Goal: Task Accomplishment & Management: Complete application form

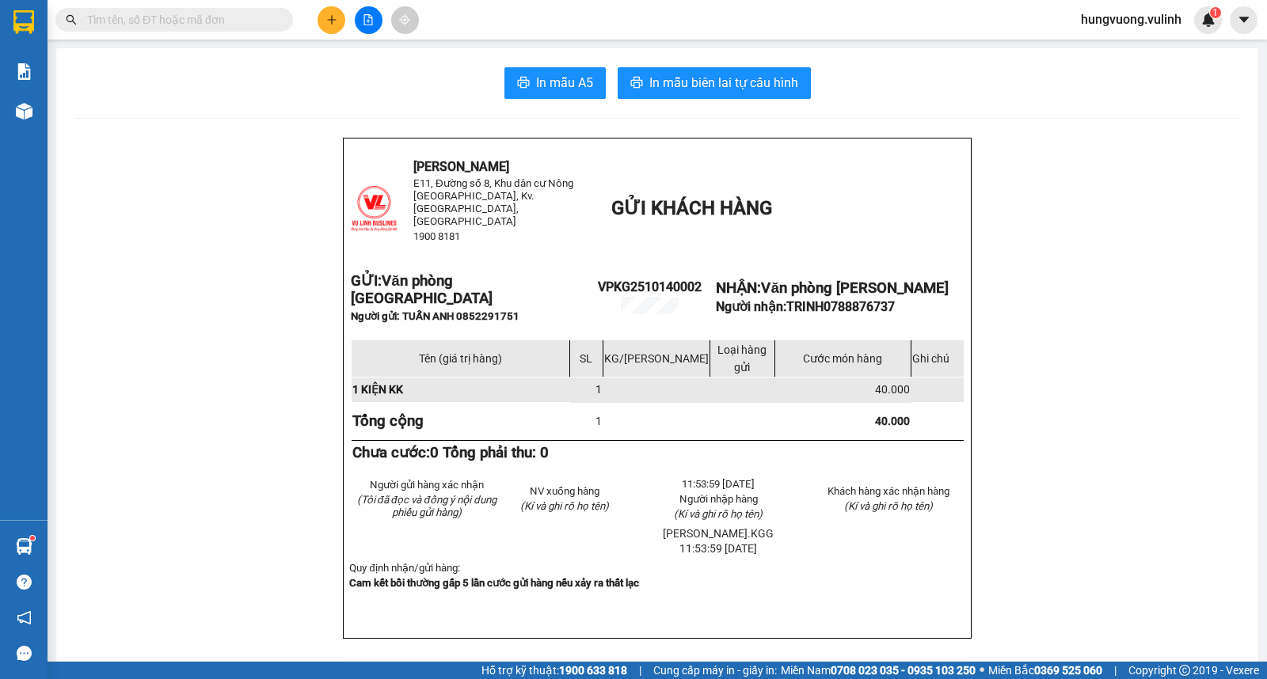
click at [329, 17] on icon "plus" at bounding box center [331, 19] width 11 height 11
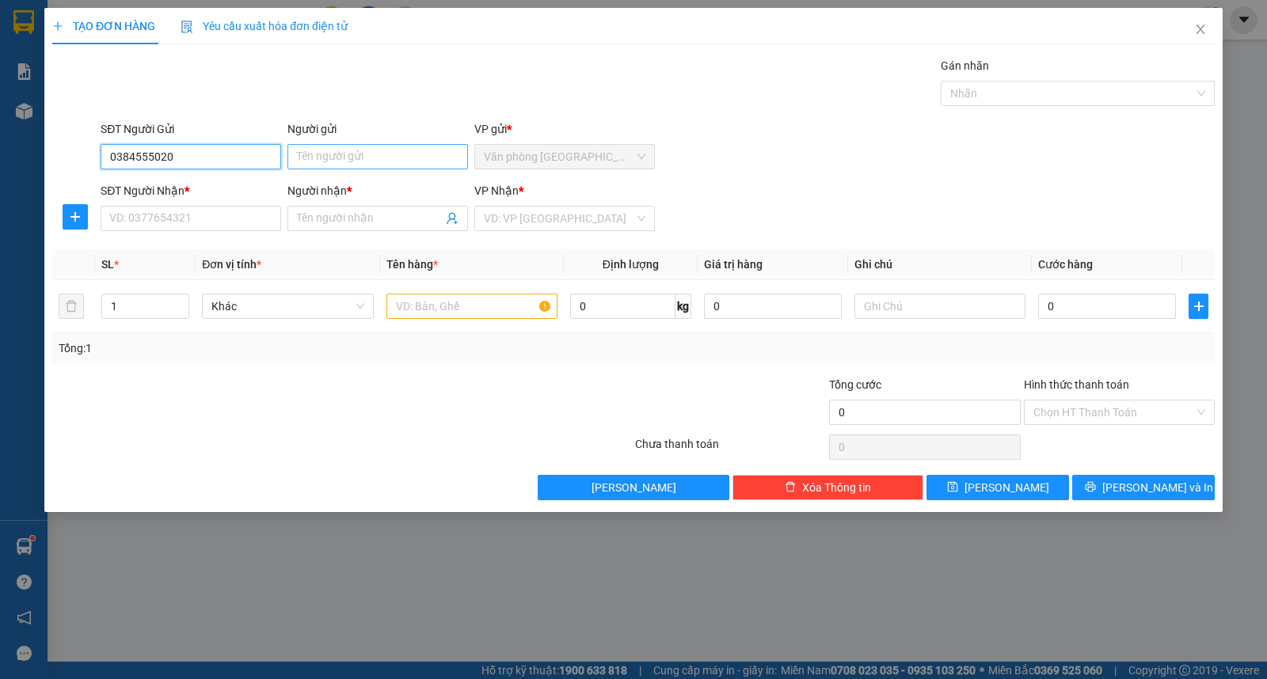
type input "0384555020"
click at [348, 150] on input "Người gửi" at bounding box center [377, 156] width 181 height 25
type input "a"
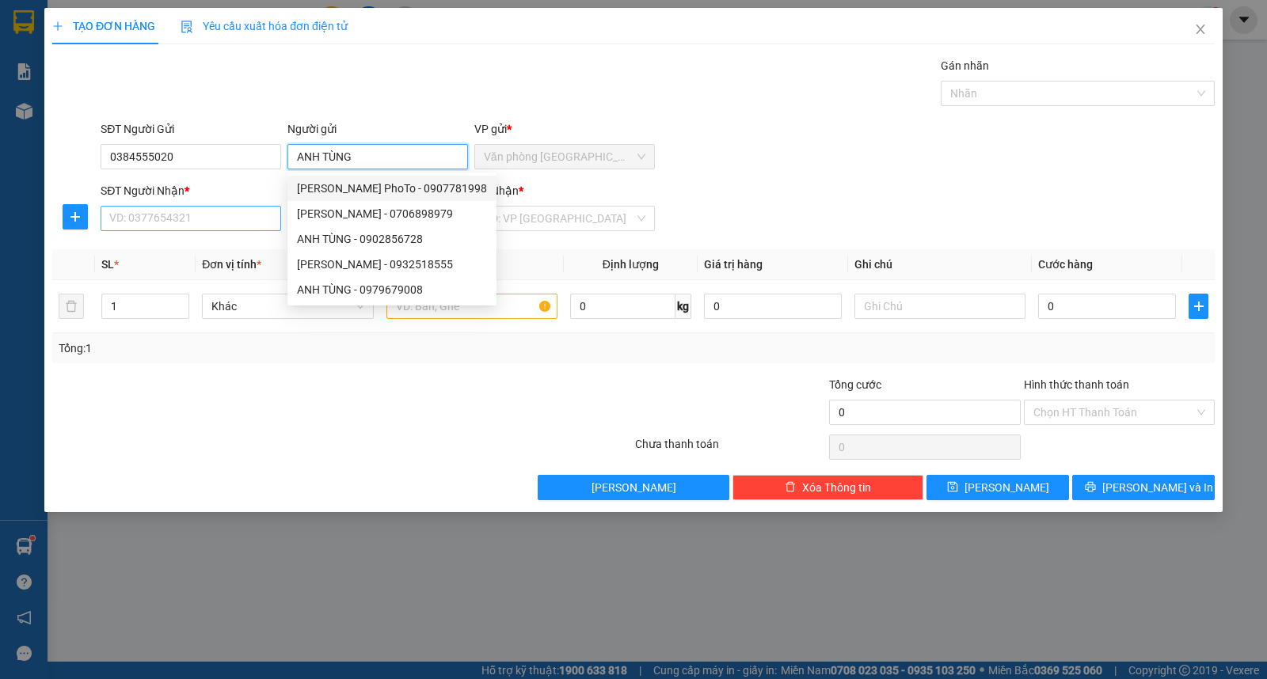
type input "ANH TÙNG"
click at [164, 222] on input "SĐT Người Nhận *" at bounding box center [191, 218] width 181 height 25
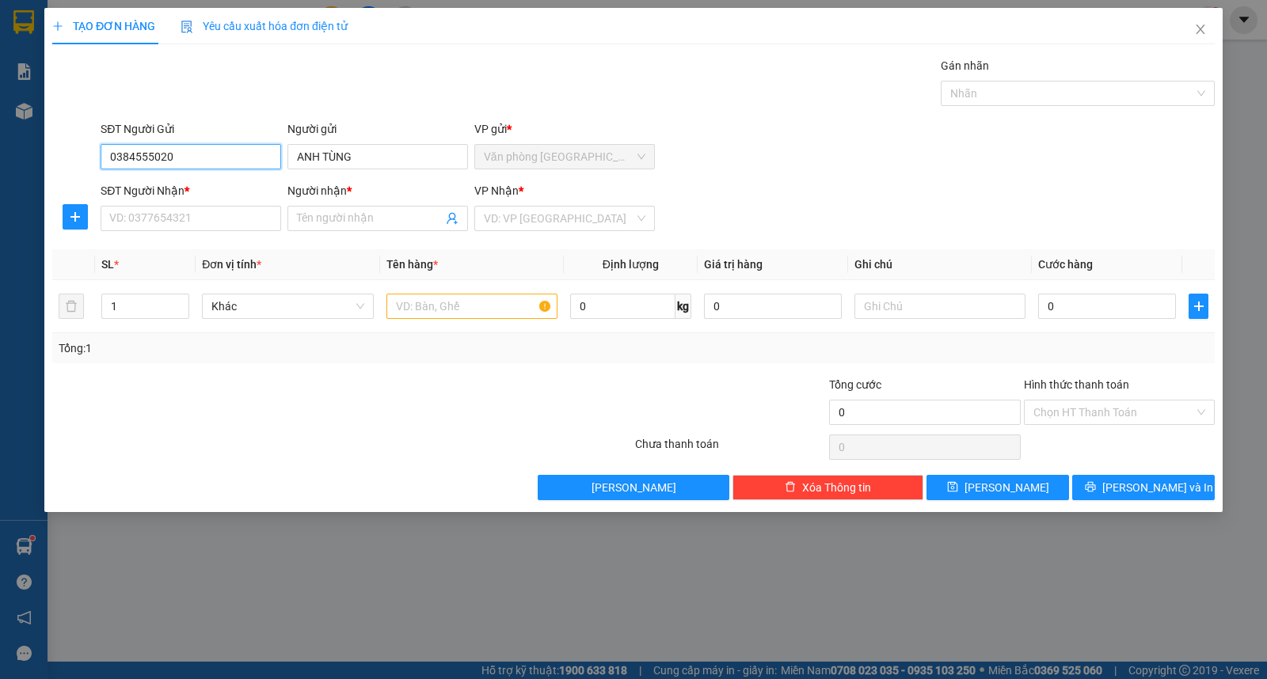
drag, startPoint x: 211, startPoint y: 156, endPoint x: 50, endPoint y: 145, distance: 161.9
click at [51, 145] on div "SĐT Người Gửi 0384555020 0384555020 Người gửi ANH TÙNG VP gửi * Văn phòng [GEOG…" at bounding box center [633, 147] width 1165 height 55
click at [133, 214] on input "SĐT Người Nhận *" at bounding box center [191, 218] width 181 height 25
paste input "0384555020"
type input "0384555020"
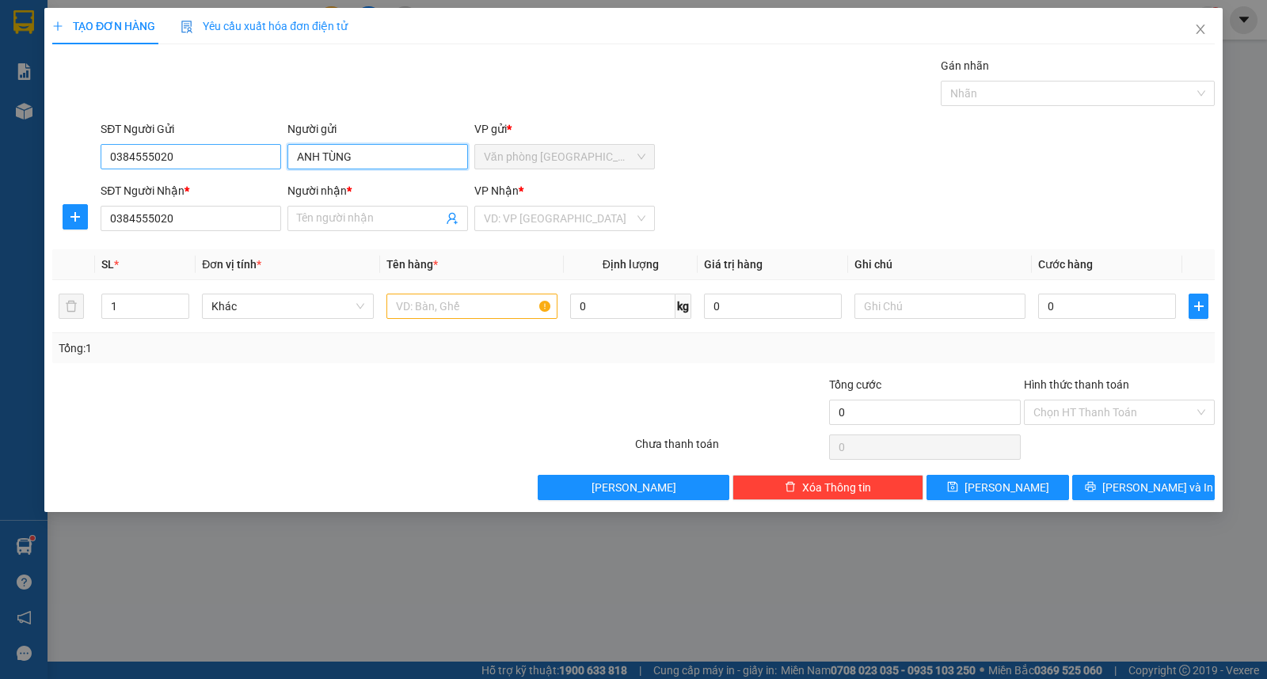
drag, startPoint x: 361, startPoint y: 153, endPoint x: 207, endPoint y: 153, distance: 153.6
click at [207, 153] on div "SĐT Người Gửi 0384555020 Người gửi ANH TÙNG ANH TÙNG VP gửi * Văn phòng [GEOGRA…" at bounding box center [657, 147] width 1120 height 55
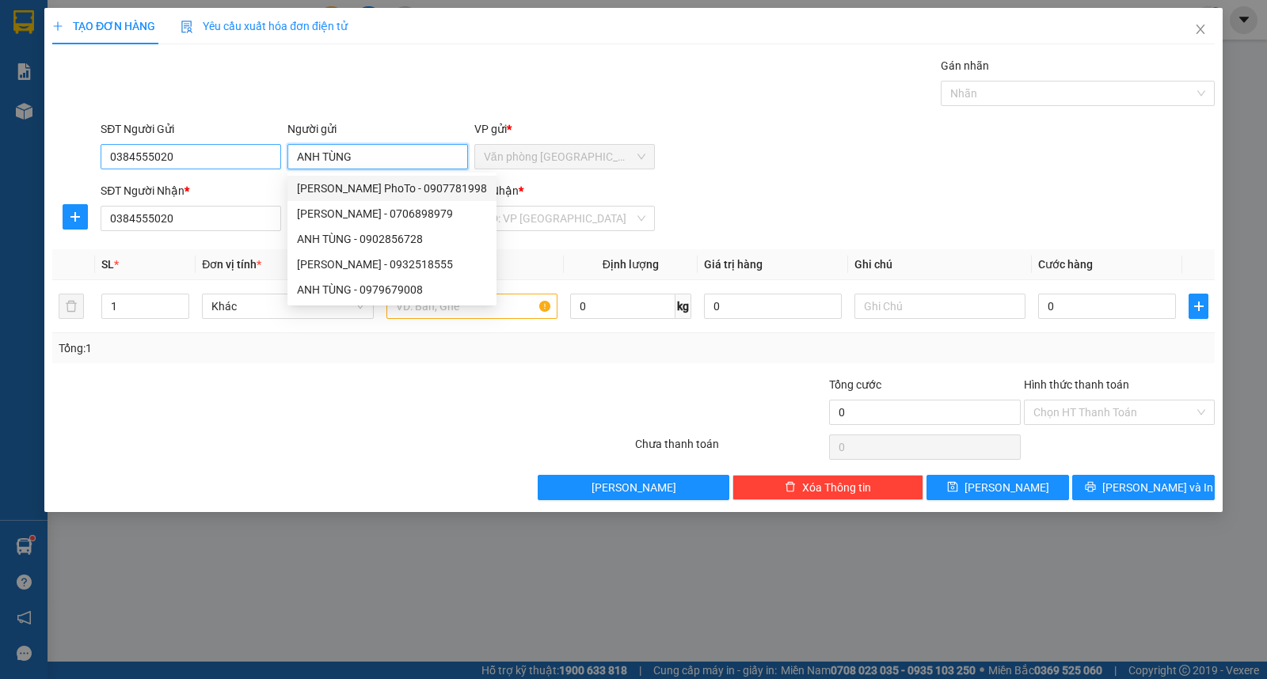
paste input "0384555020"
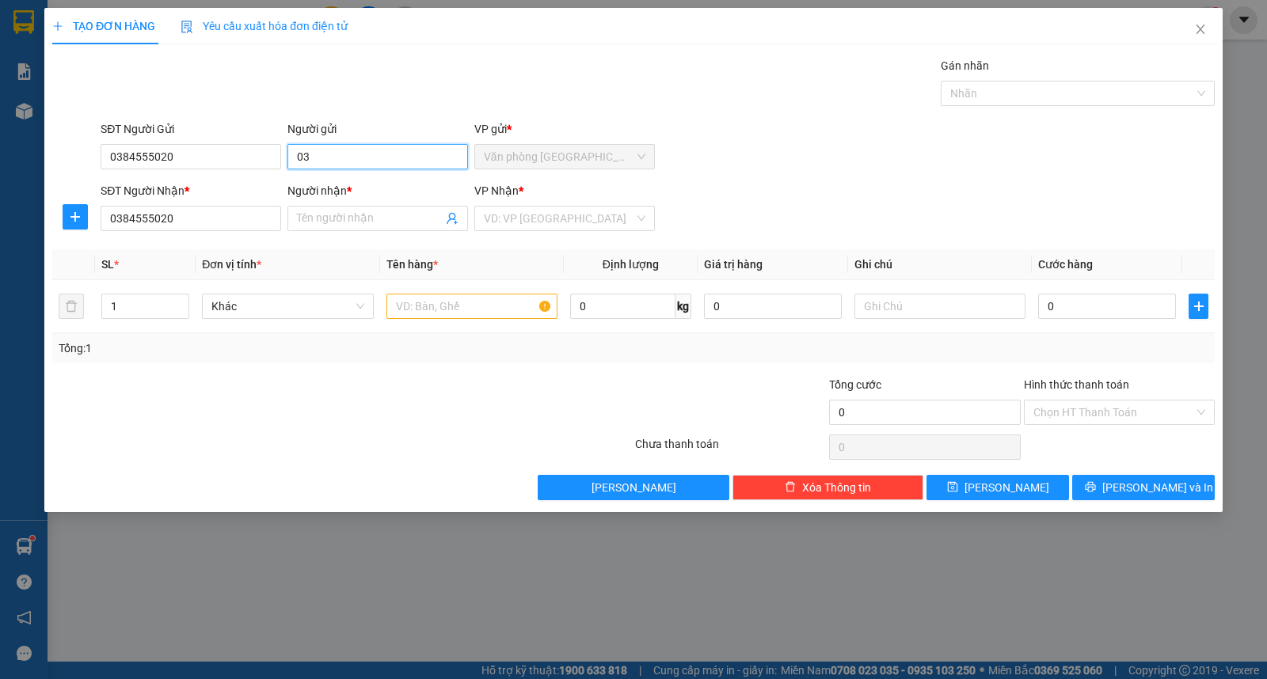
type input "0"
click at [201, 208] on input "0384555020" at bounding box center [191, 218] width 181 height 25
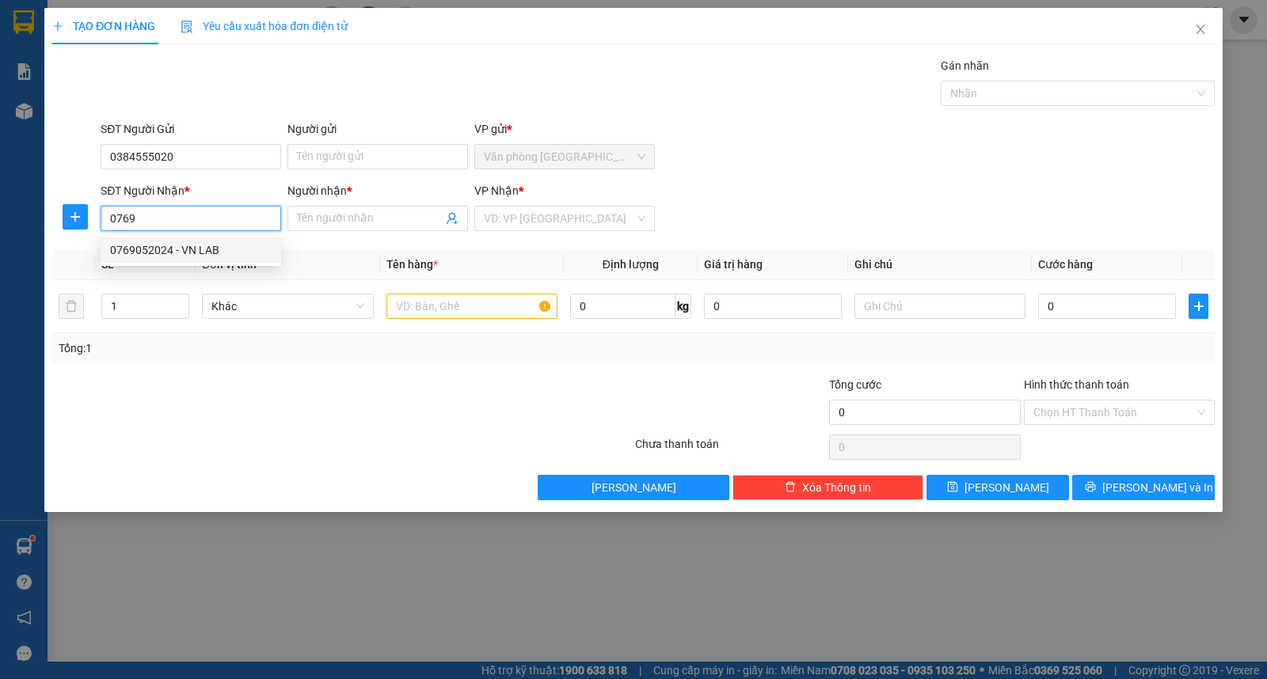
click at [227, 251] on div "0769052024 - VN LAB" at bounding box center [191, 249] width 162 height 17
type input "0769052024"
type input "VN LAB"
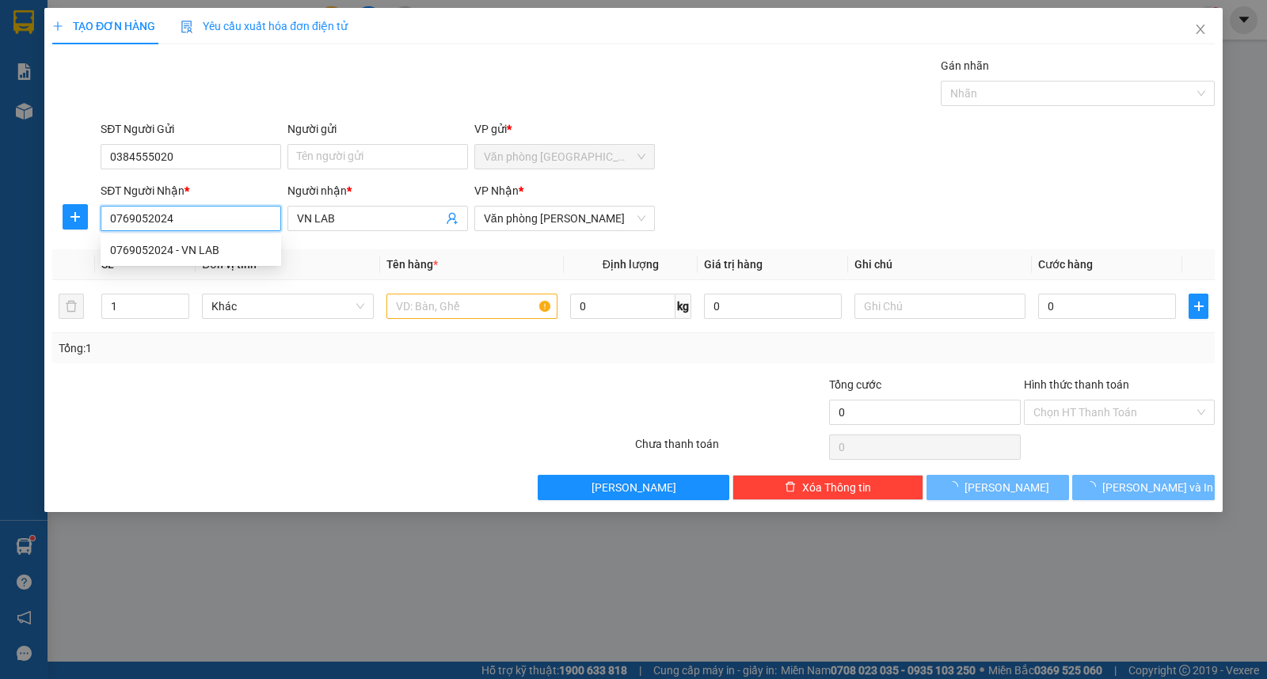
type input "40.000"
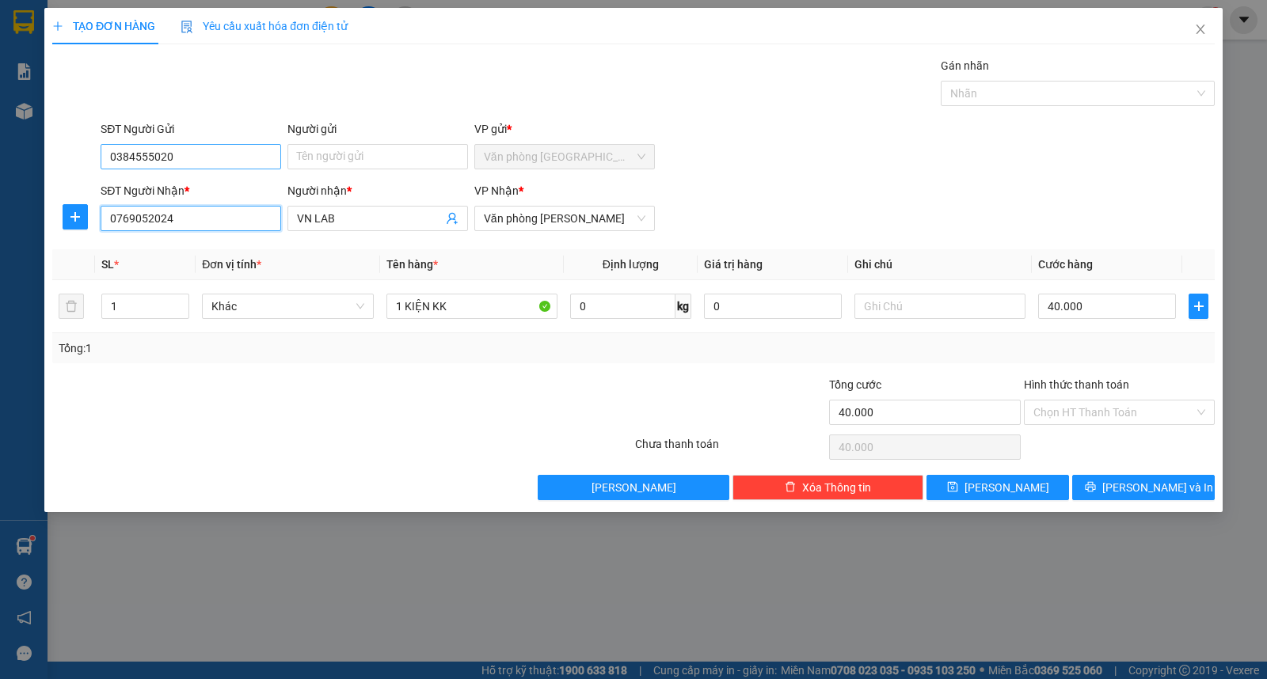
type input "0769052024"
click at [247, 161] on input "0384555020" at bounding box center [191, 156] width 181 height 25
click at [207, 220] on input "0769052024" at bounding box center [191, 218] width 181 height 25
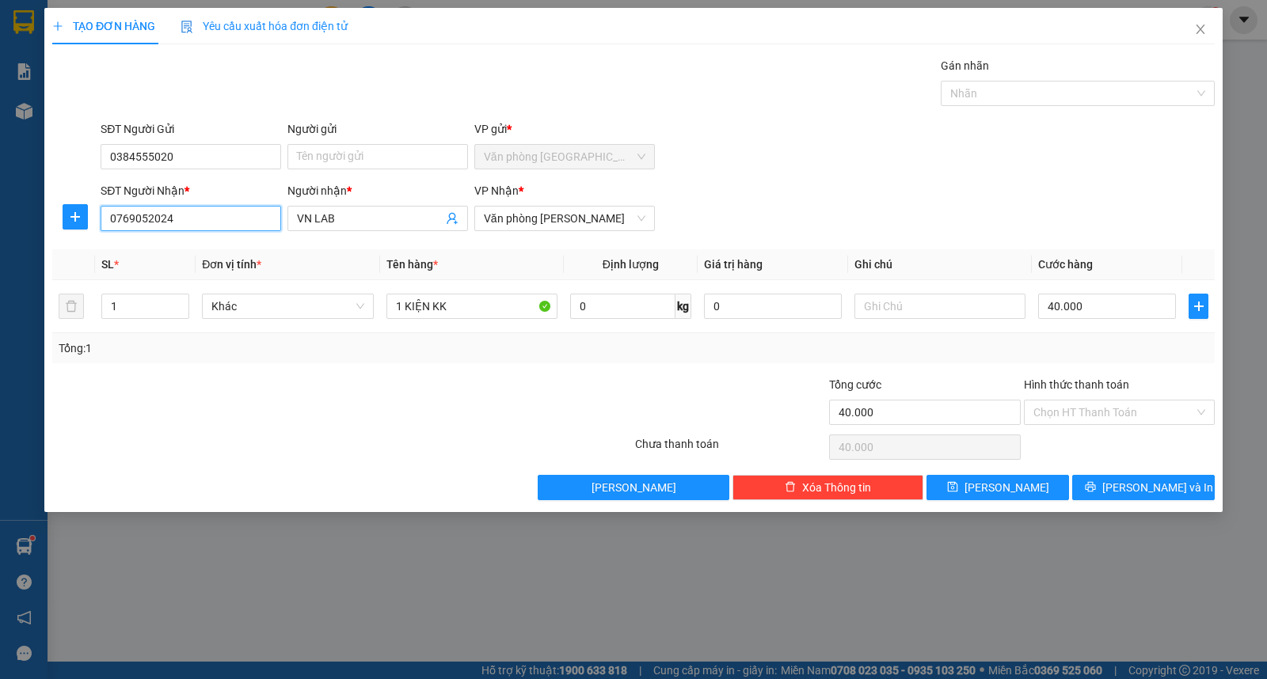
click at [207, 220] on input "0769052024" at bounding box center [191, 218] width 181 height 25
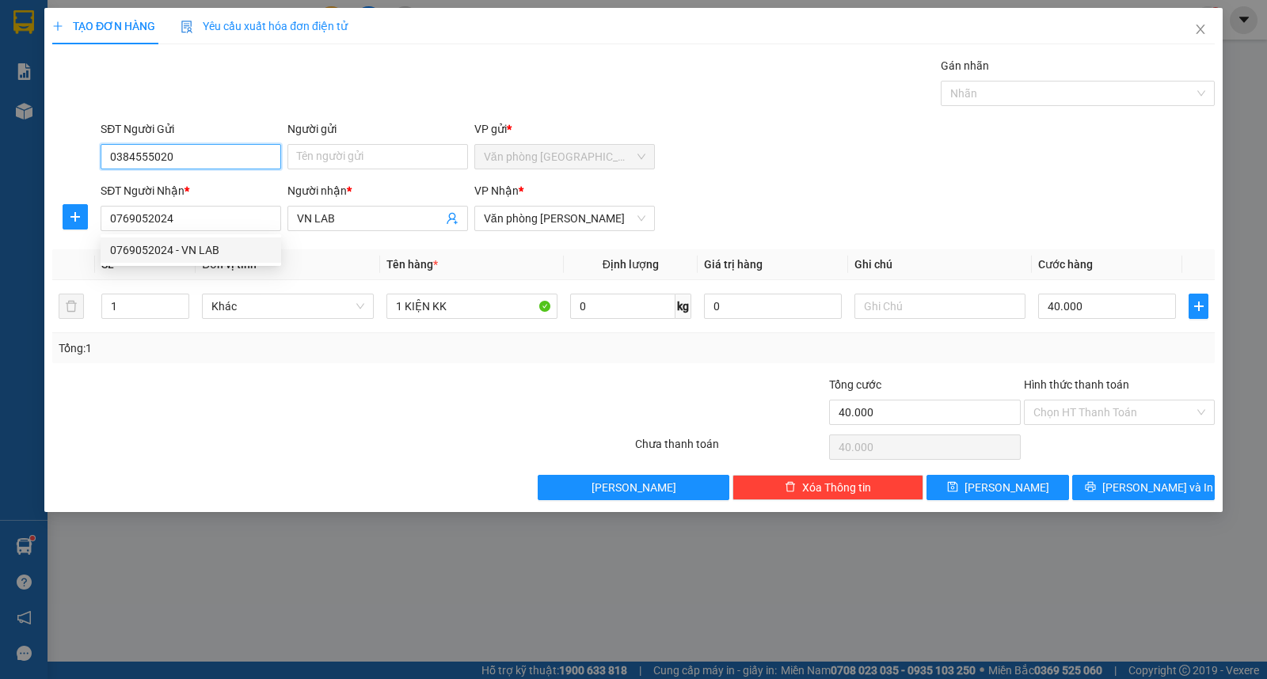
click at [206, 153] on input "0384555020" at bounding box center [191, 156] width 181 height 25
paste input "769052024"
type input "0769052024"
click at [339, 218] on input "VN LAB" at bounding box center [370, 218] width 146 height 17
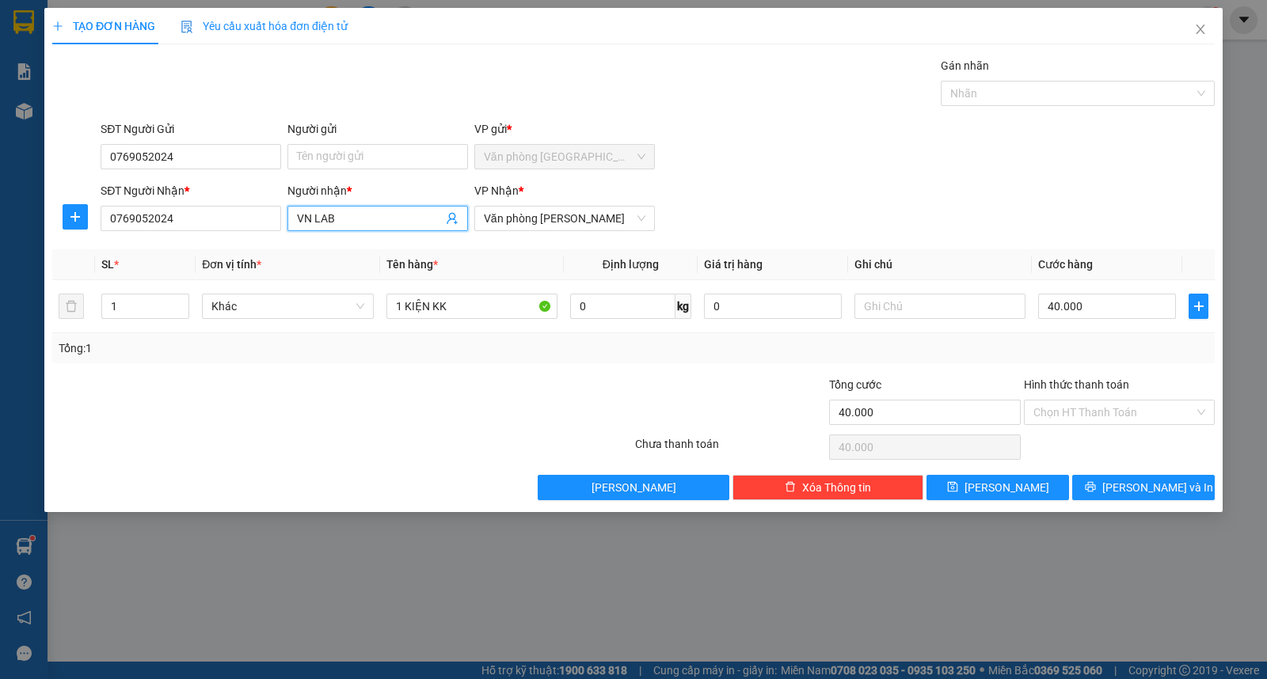
click at [339, 218] on input "VN LAB" at bounding box center [370, 218] width 146 height 17
click at [338, 218] on input "VN LAB" at bounding box center [370, 218] width 146 height 17
click at [331, 149] on input "Người gửi" at bounding box center [377, 156] width 181 height 25
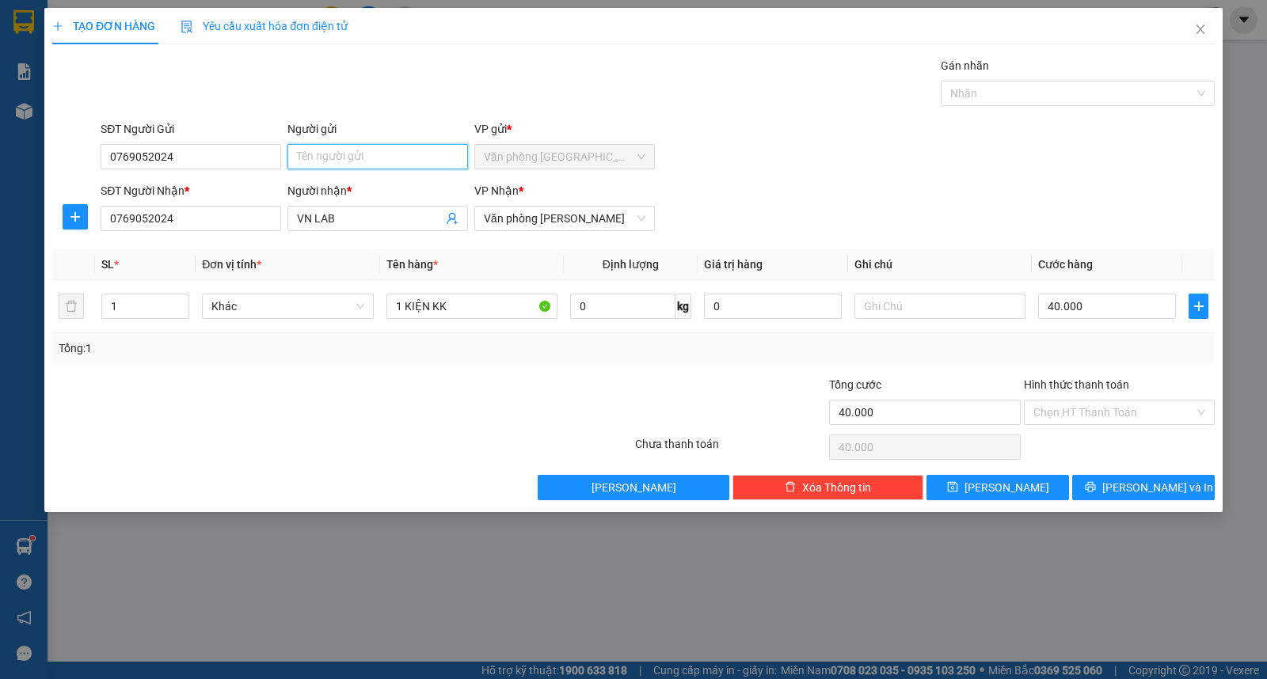
paste input "VN LAB"
type input "VN LAB"
click at [812, 168] on div "SĐT Người Gửi 0769052024 Người gửi VN LAB VP gửi * Văn phòng [GEOGRAPHIC_DATA]" at bounding box center [657, 147] width 1120 height 55
click at [1095, 486] on icon "printer" at bounding box center [1090, 487] width 10 height 10
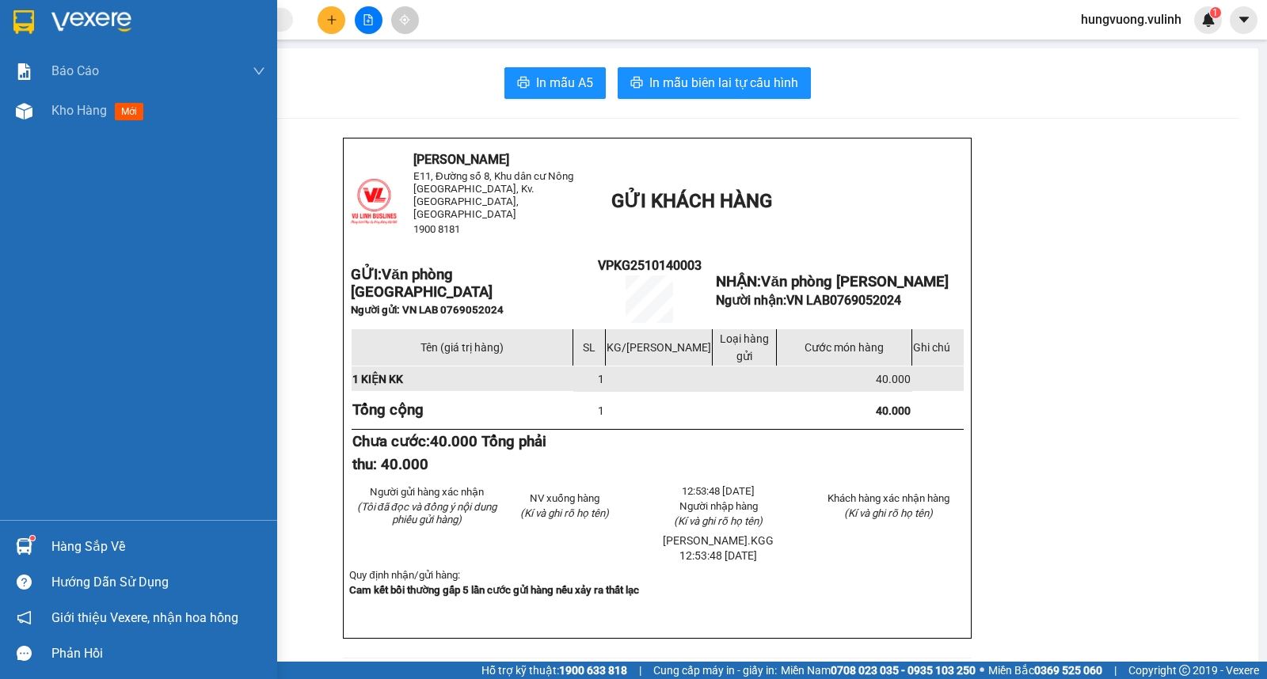
click at [30, 541] on sup at bounding box center [32, 538] width 5 height 5
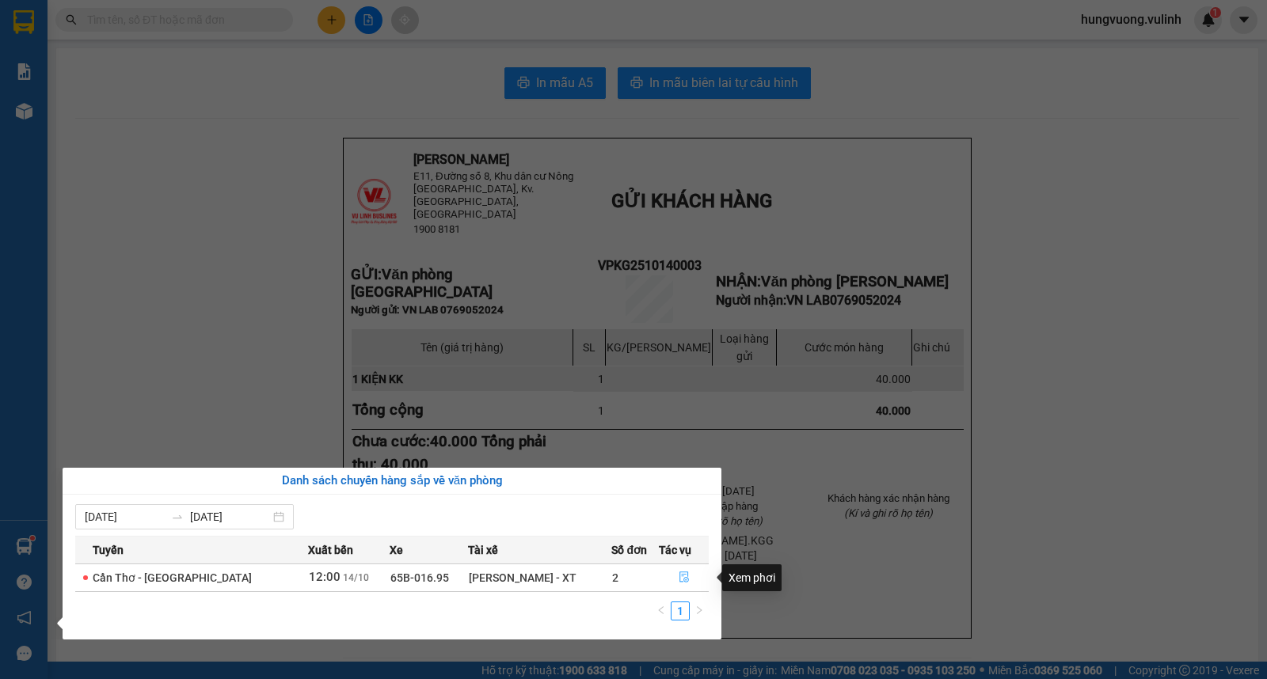
click at [682, 582] on icon "file-done" at bounding box center [683, 577] width 11 height 11
